Goal: Ask a question

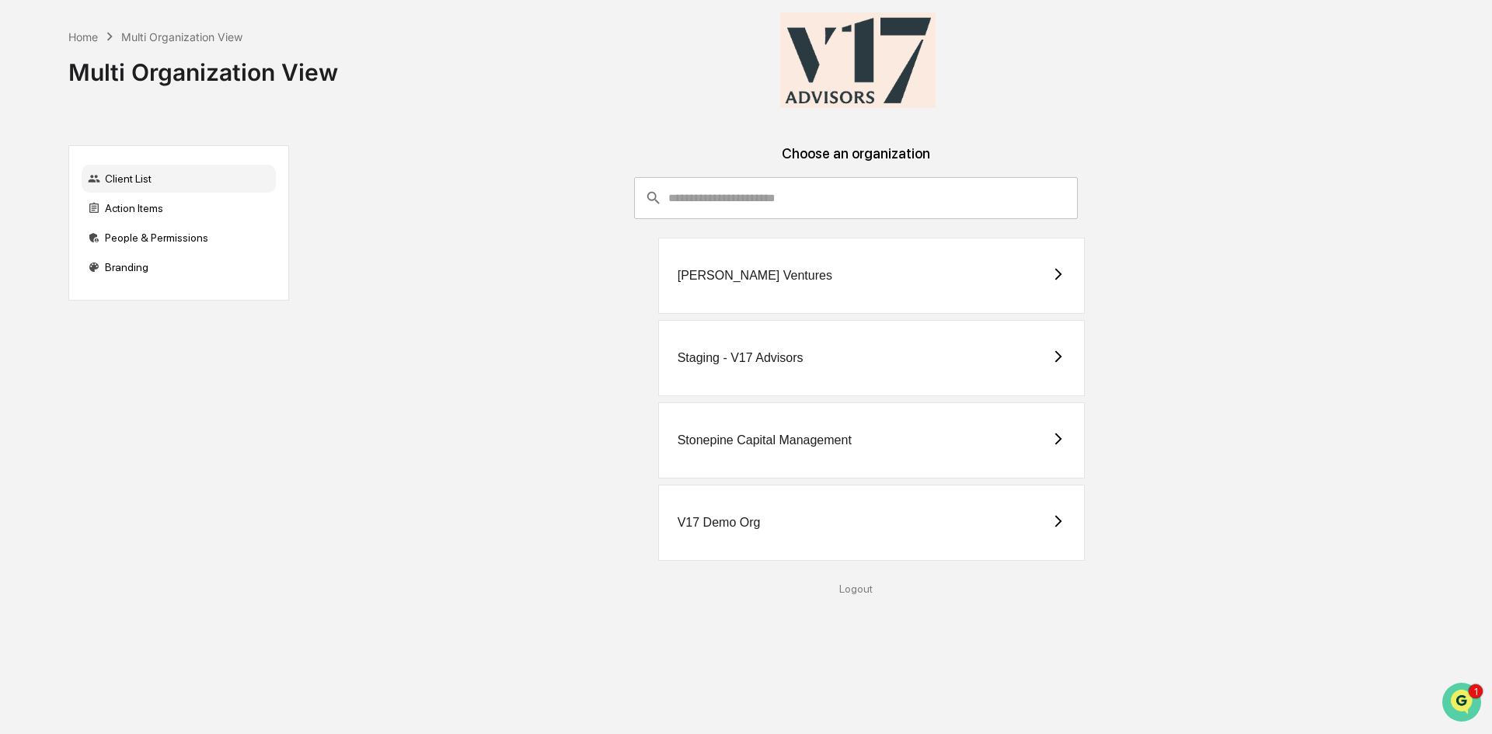
click at [1472, 698] on img "Open customer support" at bounding box center [1461, 702] width 39 height 31
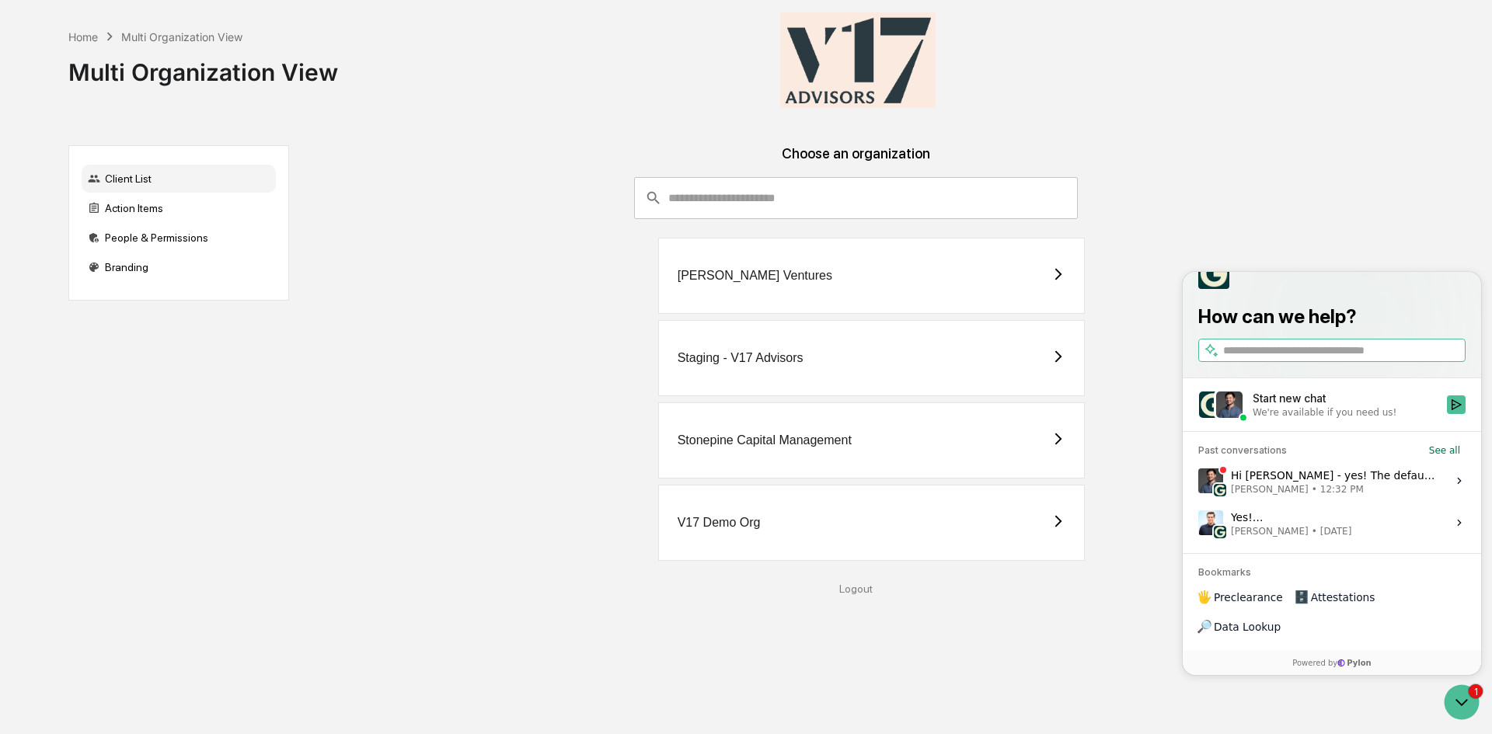
click at [1316, 419] on div "We're available if you need us!" at bounding box center [1324, 412] width 144 height 12
click at [1447, 414] on button "Start new chat We're available if you need us!" at bounding box center [1456, 404] width 19 height 19
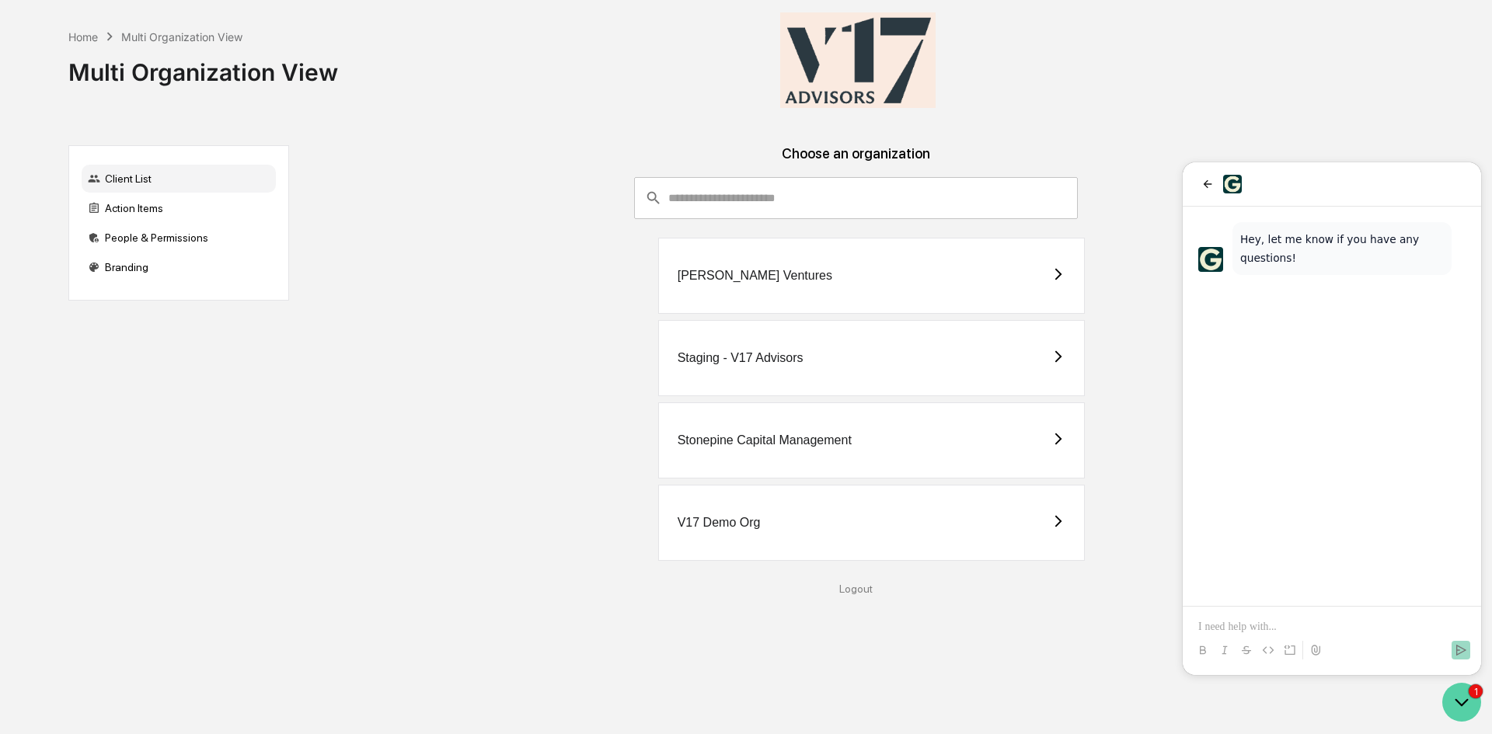
click at [1470, 696] on icon "Open customer support" at bounding box center [1461, 702] width 39 height 39
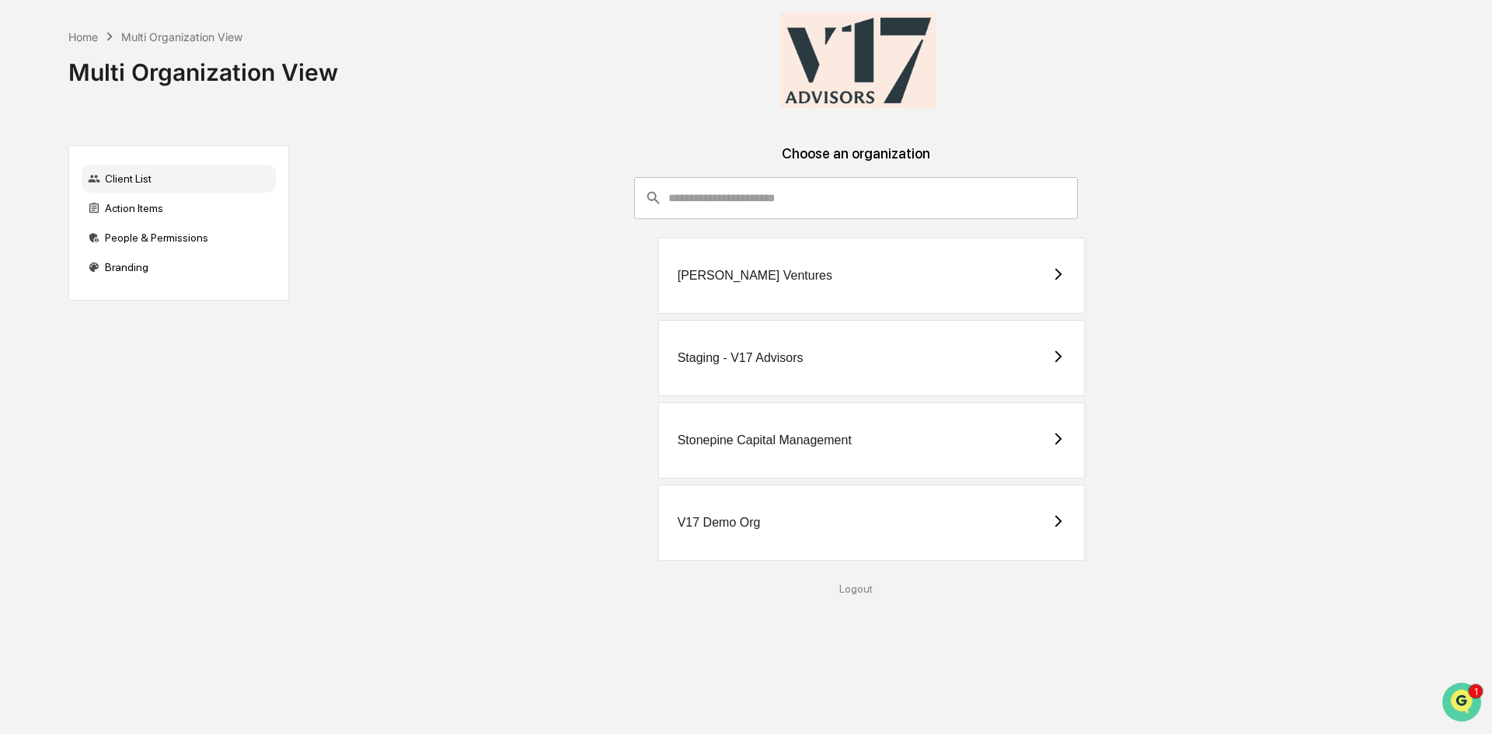
click at [1470, 696] on img "Open customer support" at bounding box center [1461, 702] width 39 height 31
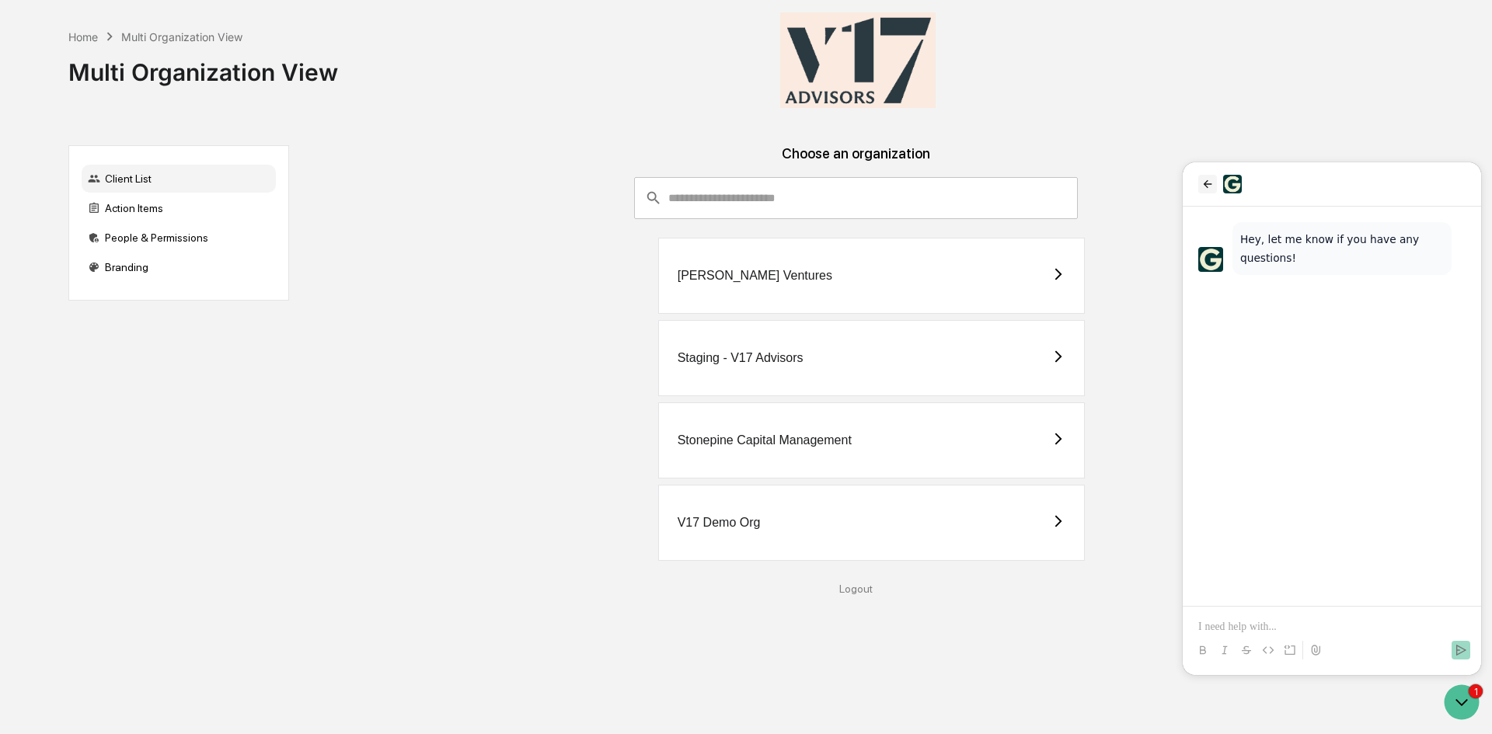
click at [1214, 190] on button "back" at bounding box center [1207, 184] width 19 height 19
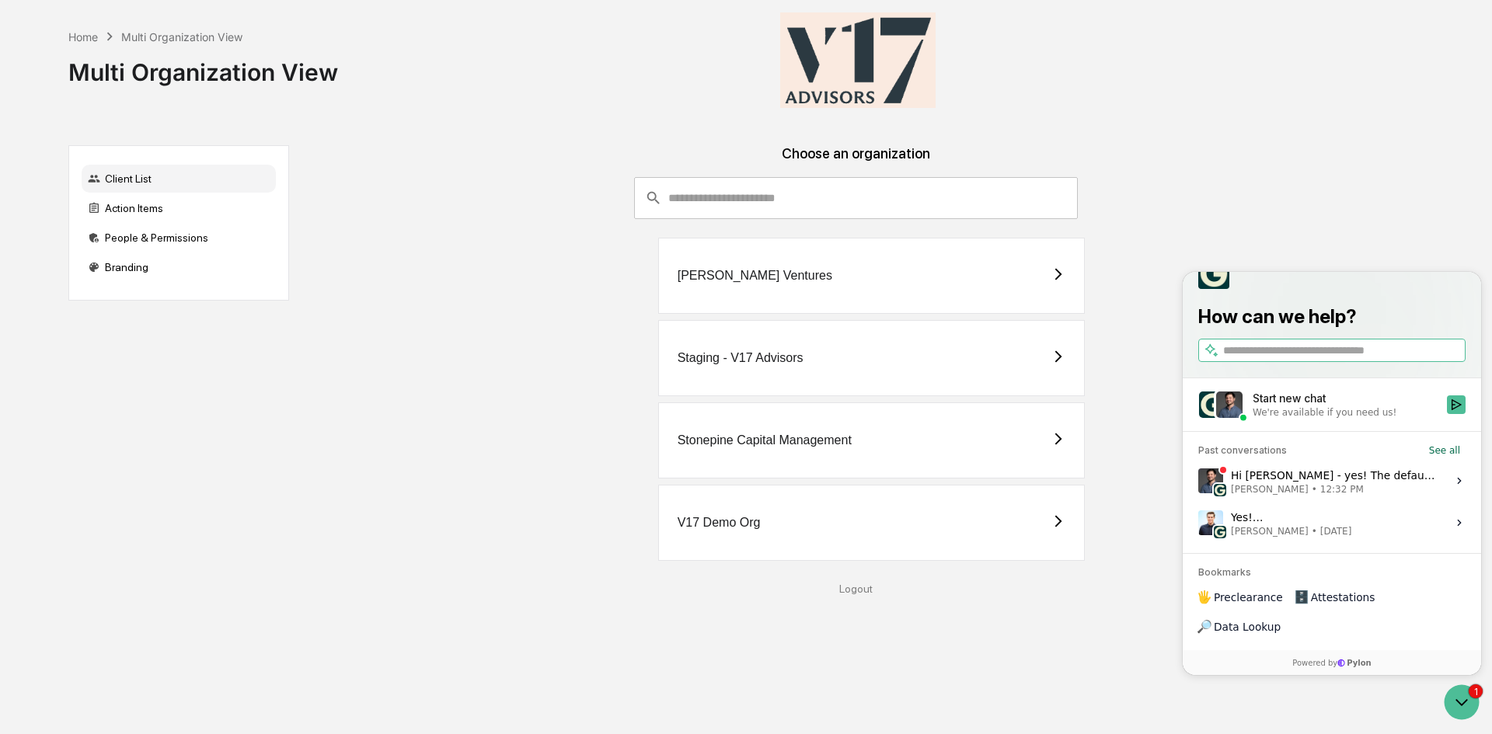
click at [1310, 419] on div "We're available if you need us!" at bounding box center [1324, 412] width 144 height 12
click at [1447, 414] on button "Start new chat We're available if you need us!" at bounding box center [1456, 404] width 19 height 19
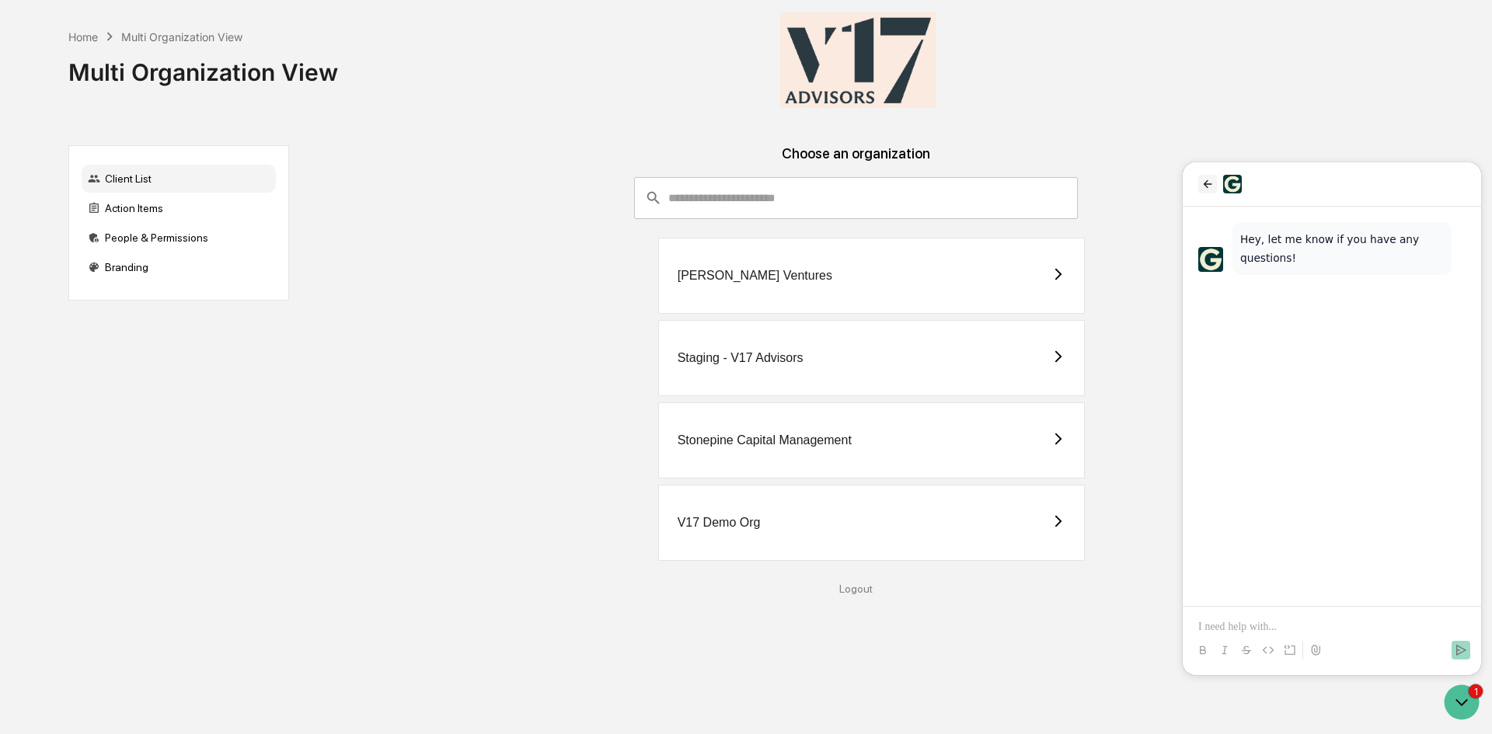
click at [1211, 180] on icon "back" at bounding box center [1207, 184] width 12 height 12
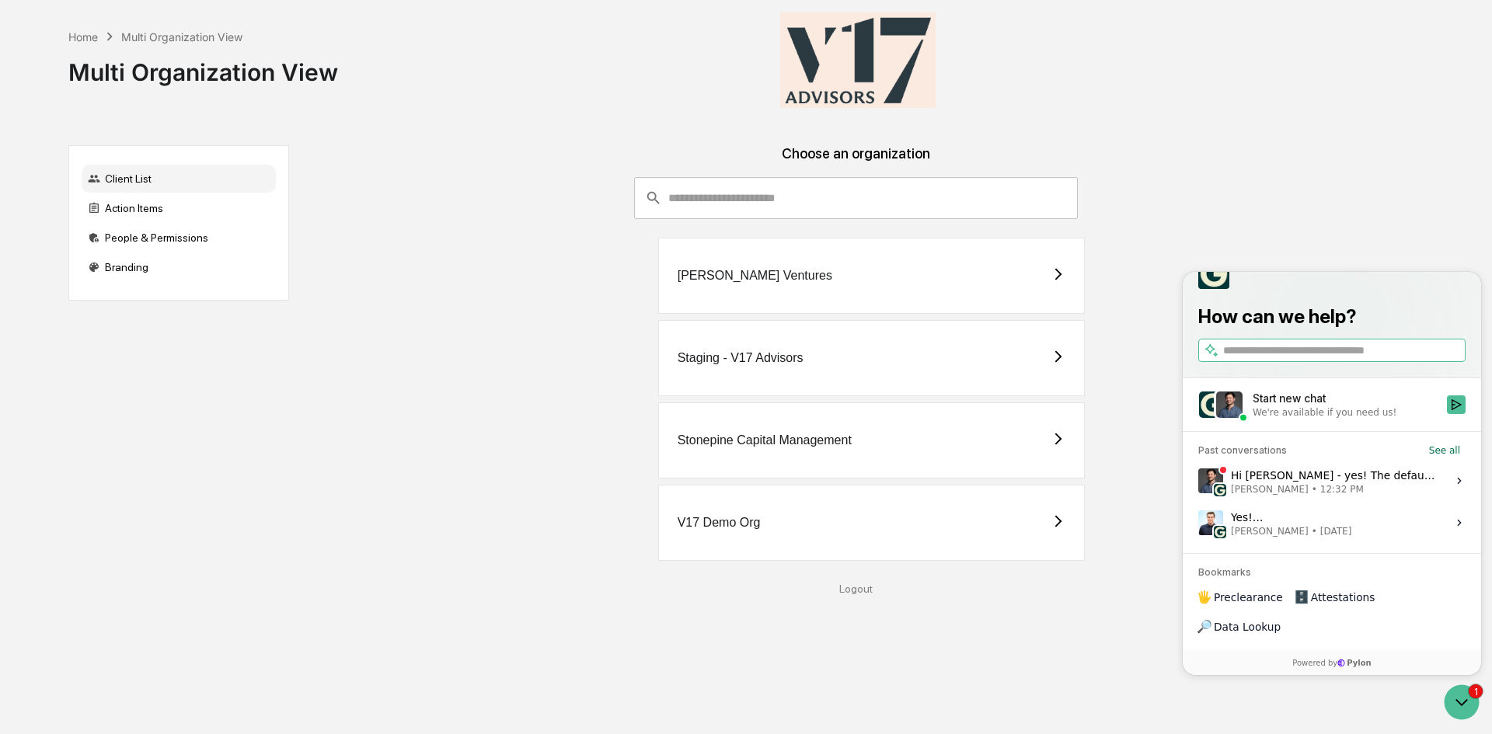
click at [1301, 496] on div "Hi [PERSON_NAME] - yes! The default should actually be for the system to attemp…" at bounding box center [1334, 481] width 207 height 30
click at [1198, 482] on button "View issue" at bounding box center [1197, 481] width 1 height 1
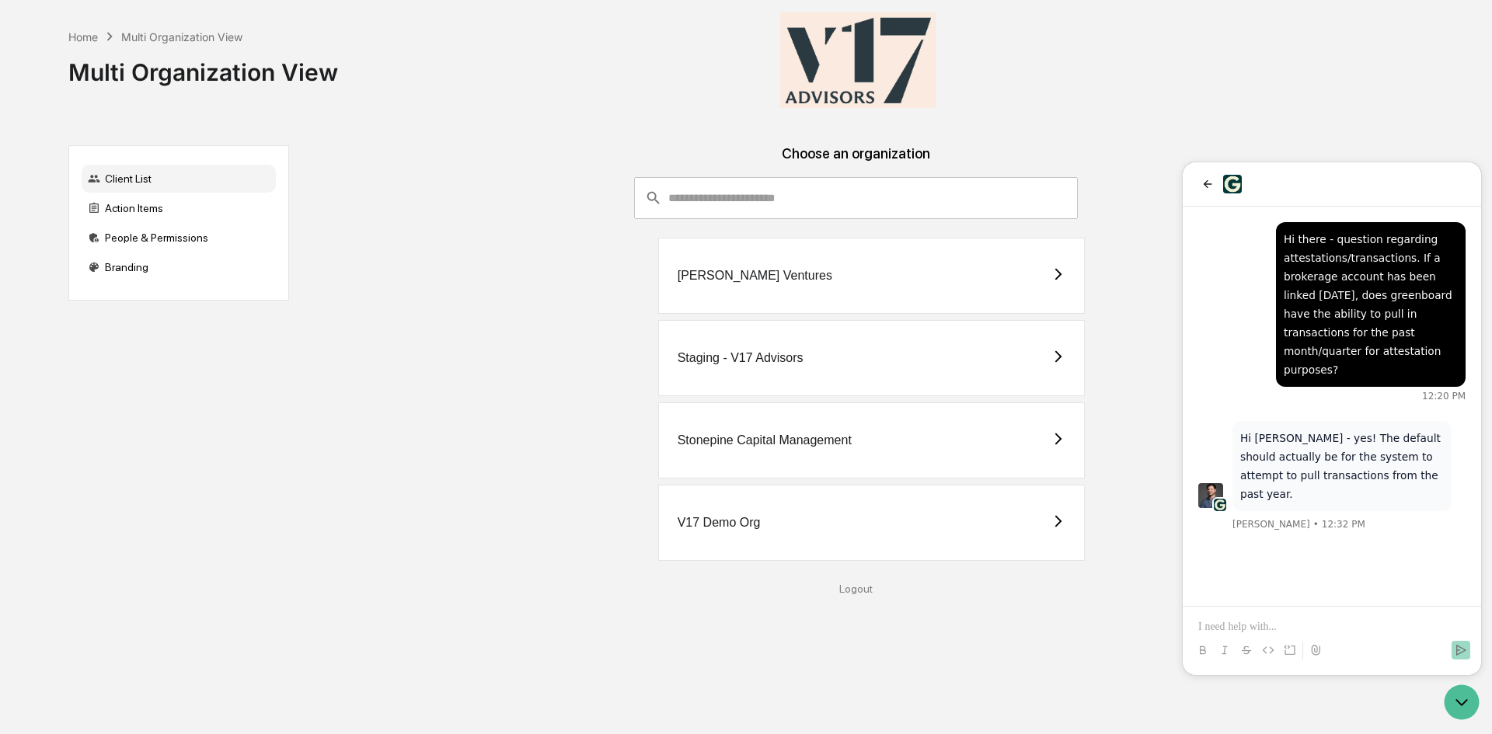
click at [1324, 626] on p at bounding box center [1331, 627] width 267 height 16
